Goal: Book appointment/travel/reservation

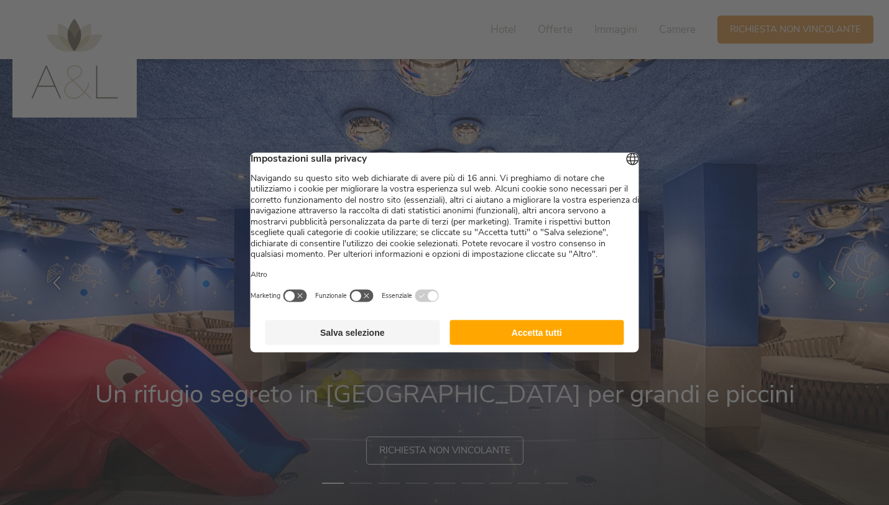
click at [541, 345] on button "Accetta tutti" at bounding box center [536, 332] width 175 height 25
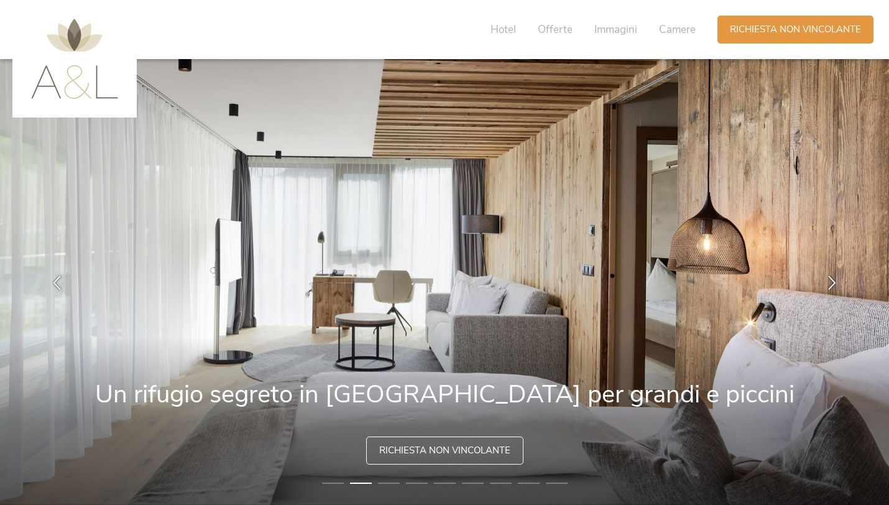
click at [541, 346] on img at bounding box center [444, 282] width 889 height 446
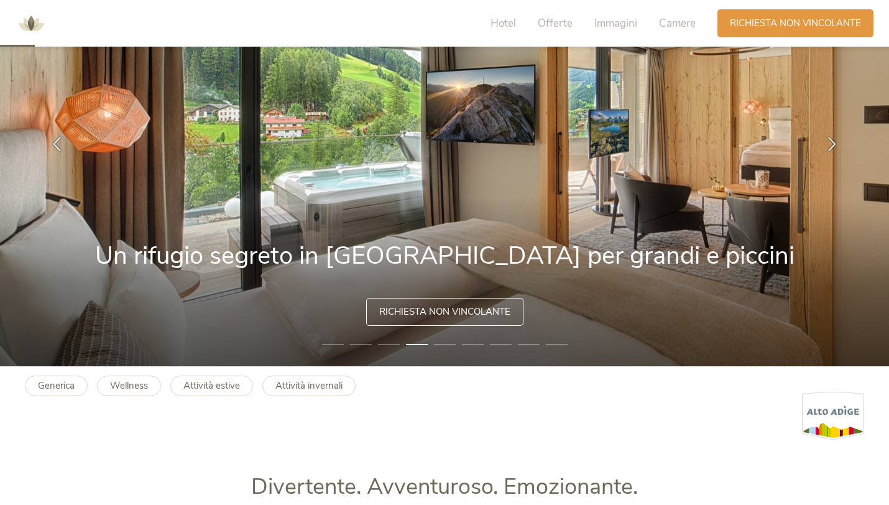
scroll to position [94, 0]
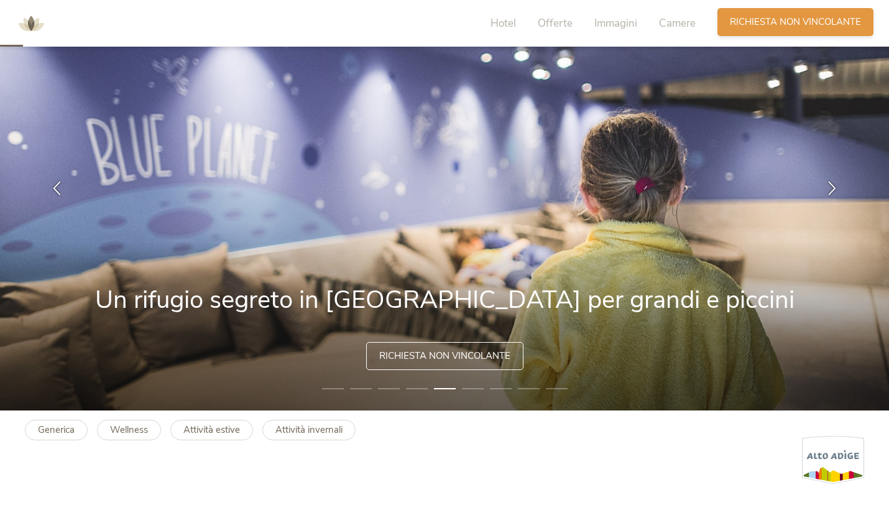
click at [829, 26] on span "Richiesta non vincolante" at bounding box center [795, 22] width 131 height 13
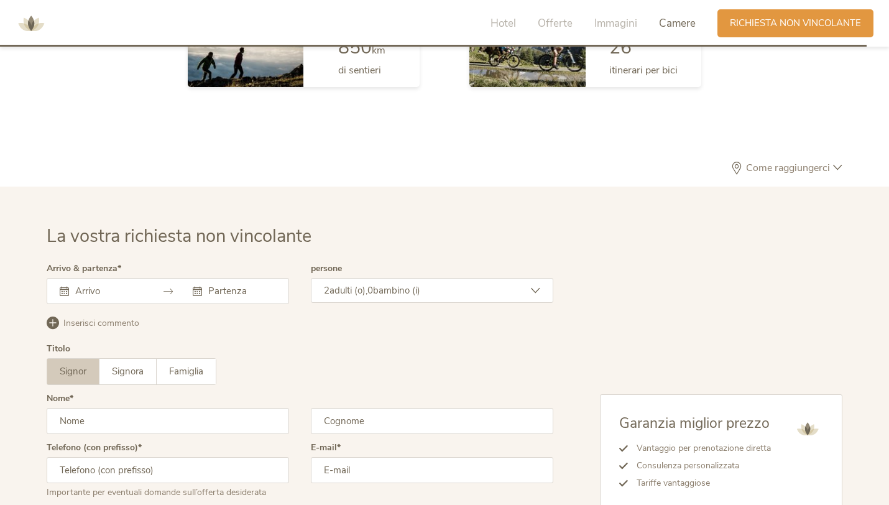
scroll to position [3585, 0]
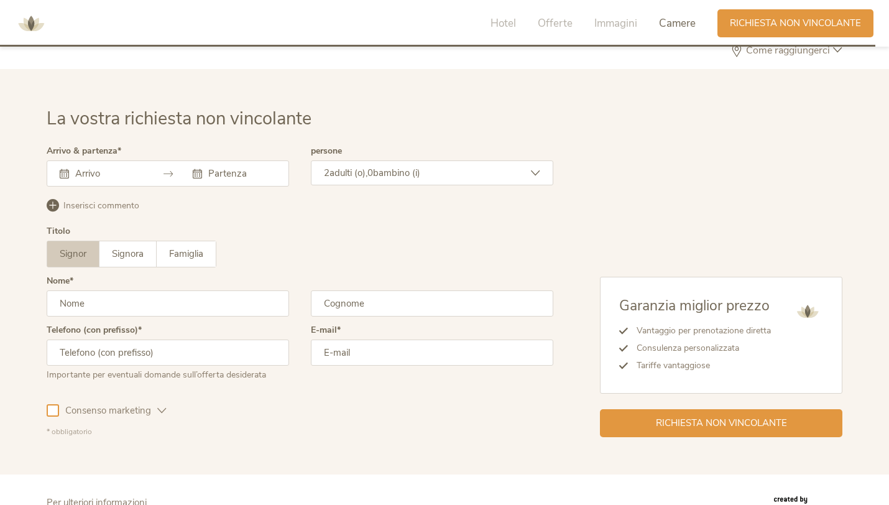
click at [85, 178] on input "text" at bounding box center [107, 173] width 71 height 12
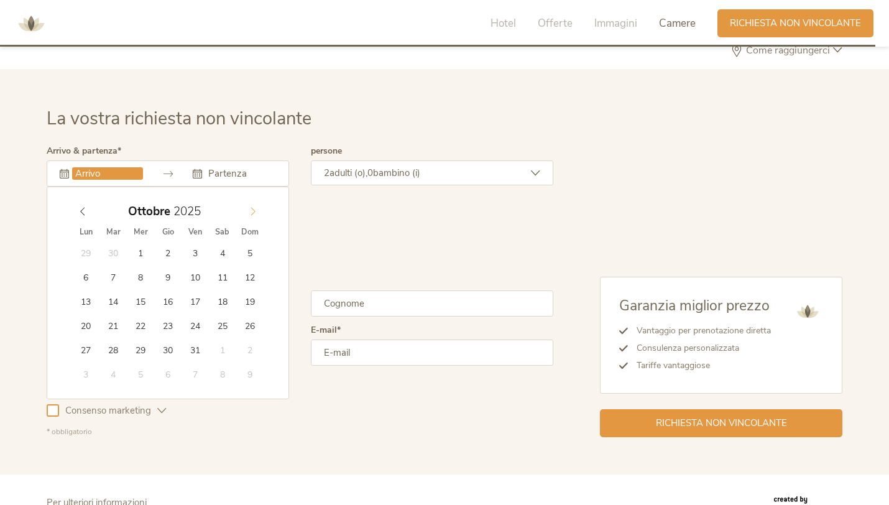
click at [256, 207] on icon at bounding box center [253, 211] width 9 height 9
type input "[DATE]"
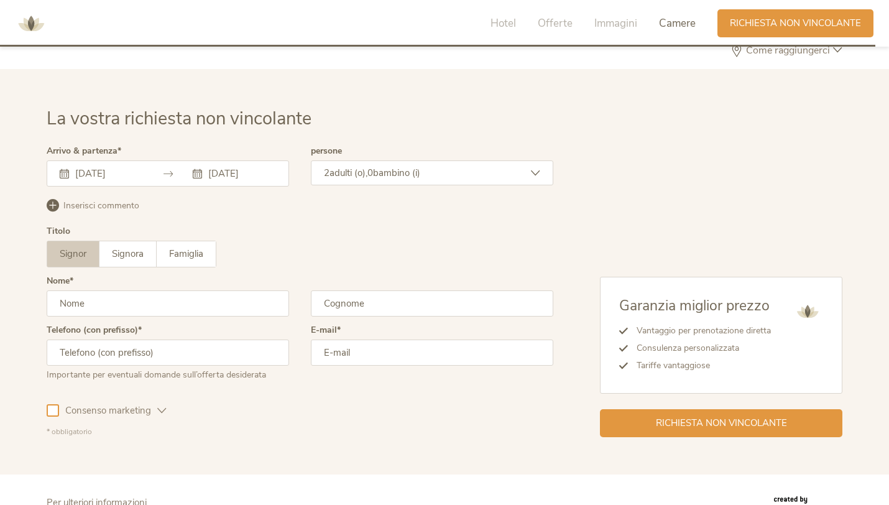
click at [254, 177] on input "[DATE]" at bounding box center [240, 173] width 71 height 12
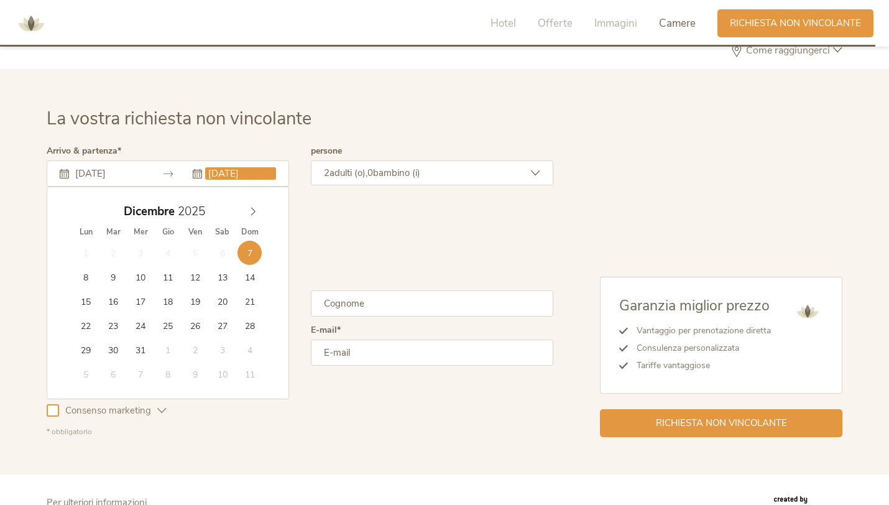
type input "[DATE]"
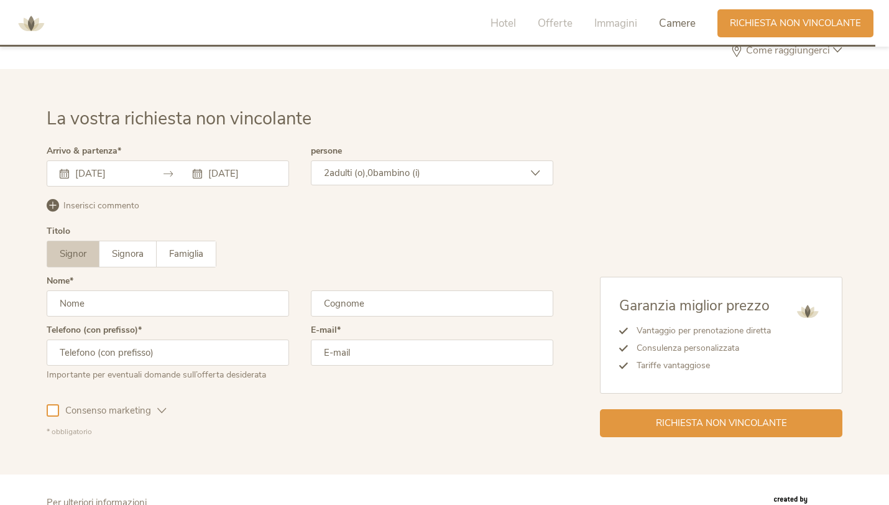
click at [448, 168] on div "2 adulti (o), 0 bambino (i)" at bounding box center [432, 172] width 242 height 25
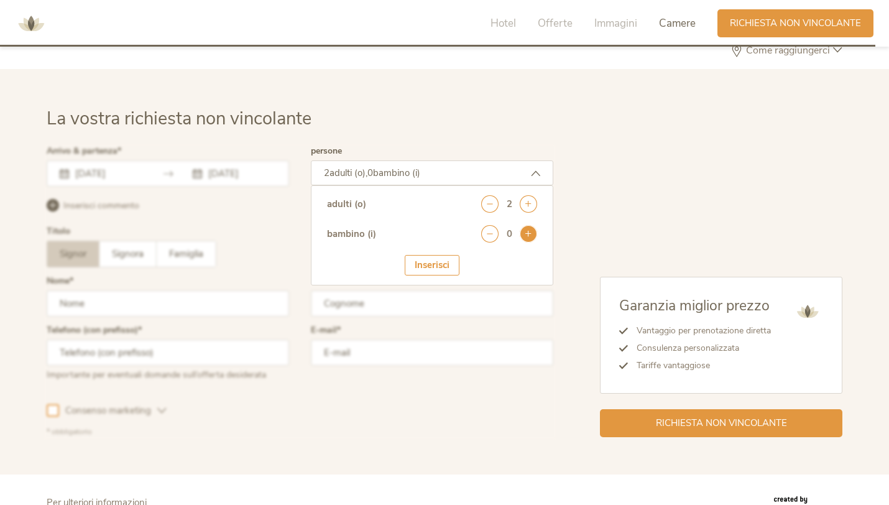
click at [530, 240] on icon at bounding box center [528, 233] width 17 height 17
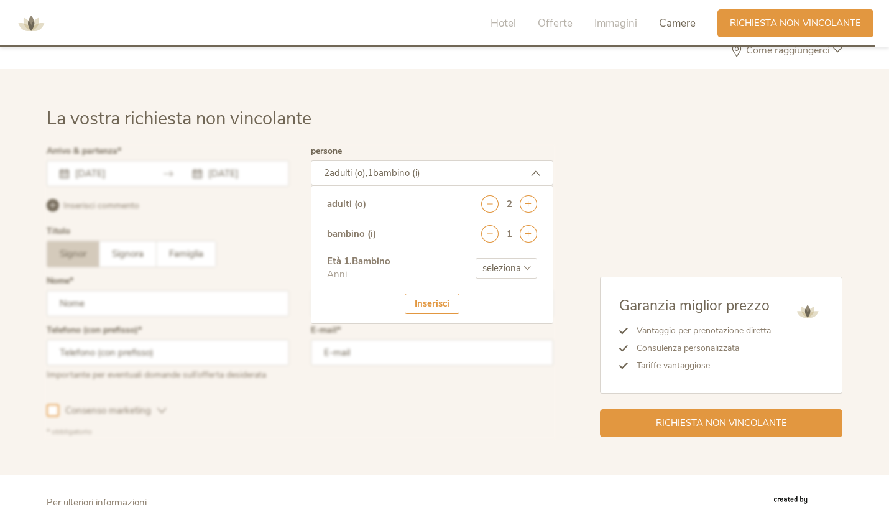
click at [507, 269] on select "seleziona 0 1 2 3 4 5 6 7 8 9 10 11 12 13 14 15 16 17" at bounding box center [507, 268] width 62 height 21
select select "2"
click at [476, 258] on select "seleziona 0 1 2 3 4 5 6 7 8 9 10 11 12 13 14 15 16 17" at bounding box center [507, 268] width 62 height 21
click at [434, 310] on div "Inserisci" at bounding box center [432, 303] width 55 height 21
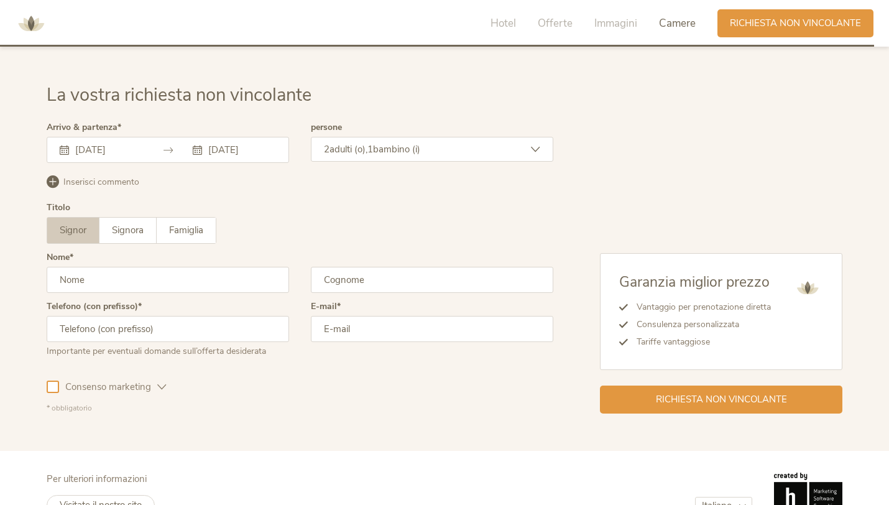
scroll to position [3579, 0]
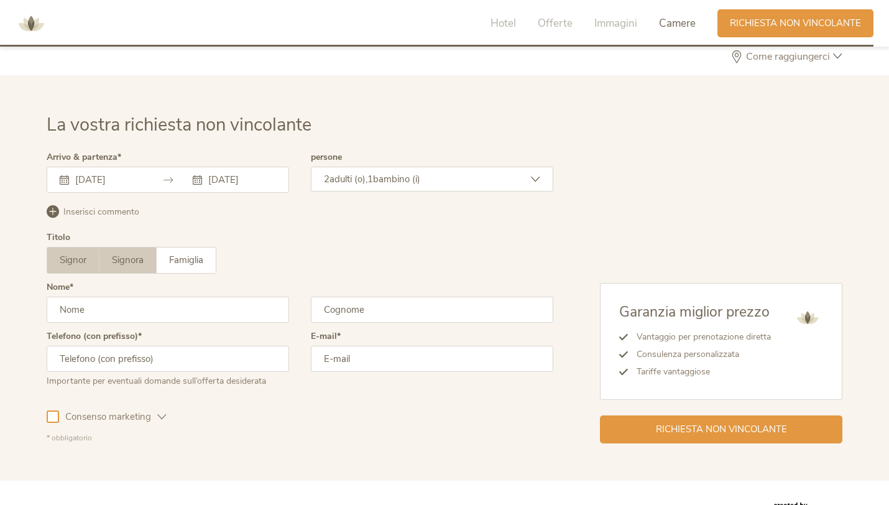
click at [150, 261] on label "Signora" at bounding box center [127, 259] width 57 height 25
click at [190, 258] on span "Famiglia" at bounding box center [186, 260] width 34 height 12
click at [182, 298] on input "text" at bounding box center [168, 310] width 242 height 26
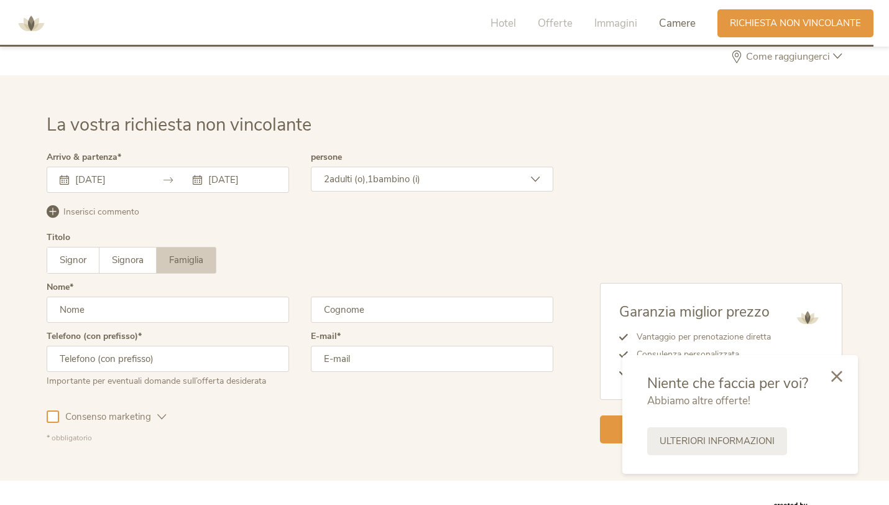
type input "[PERSON_NAME]"
type input "La Fortuna"
type input "3406818318"
type input "[EMAIL_ADDRESS][DOMAIN_NAME]"
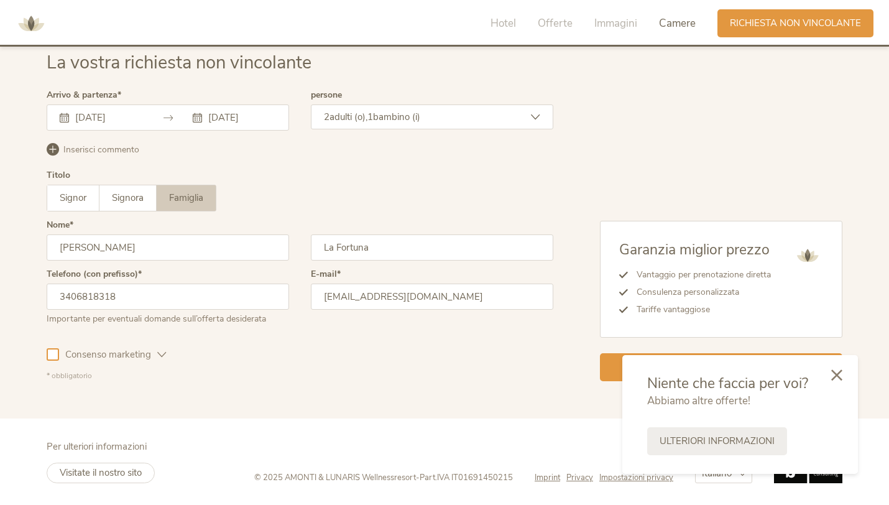
click at [840, 376] on icon at bounding box center [836, 374] width 11 height 11
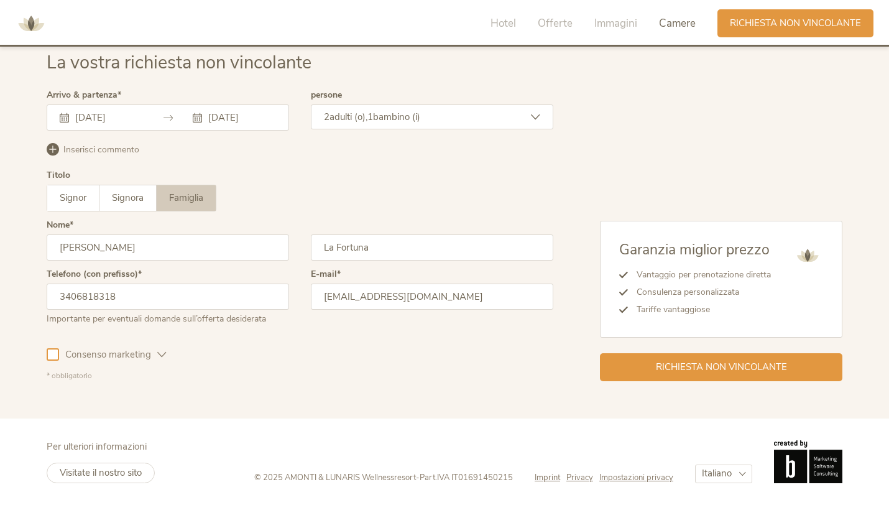
click at [757, 350] on div "Garanzia miglior prezzo Vantaggio per prenotazione diretta Consulenza personali…" at bounding box center [721, 301] width 242 height 160
click at [767, 369] on span "Richiesta non vincolante" at bounding box center [721, 365] width 131 height 13
